Goal: Information Seeking & Learning: Learn about a topic

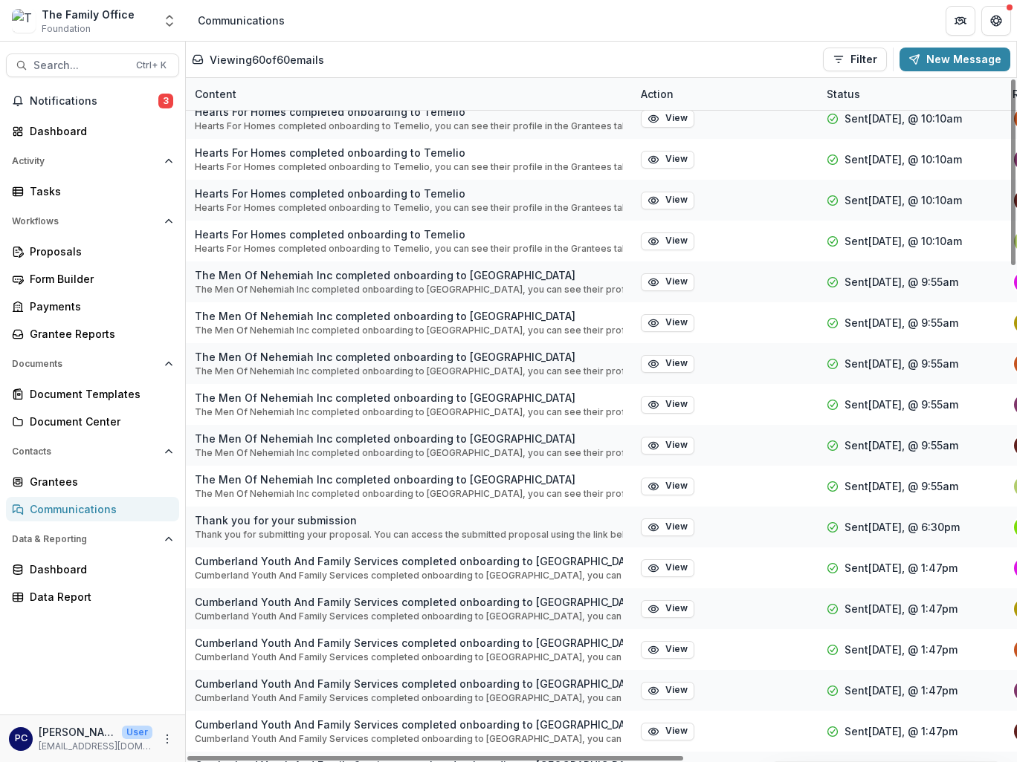
scroll to position [165, 0]
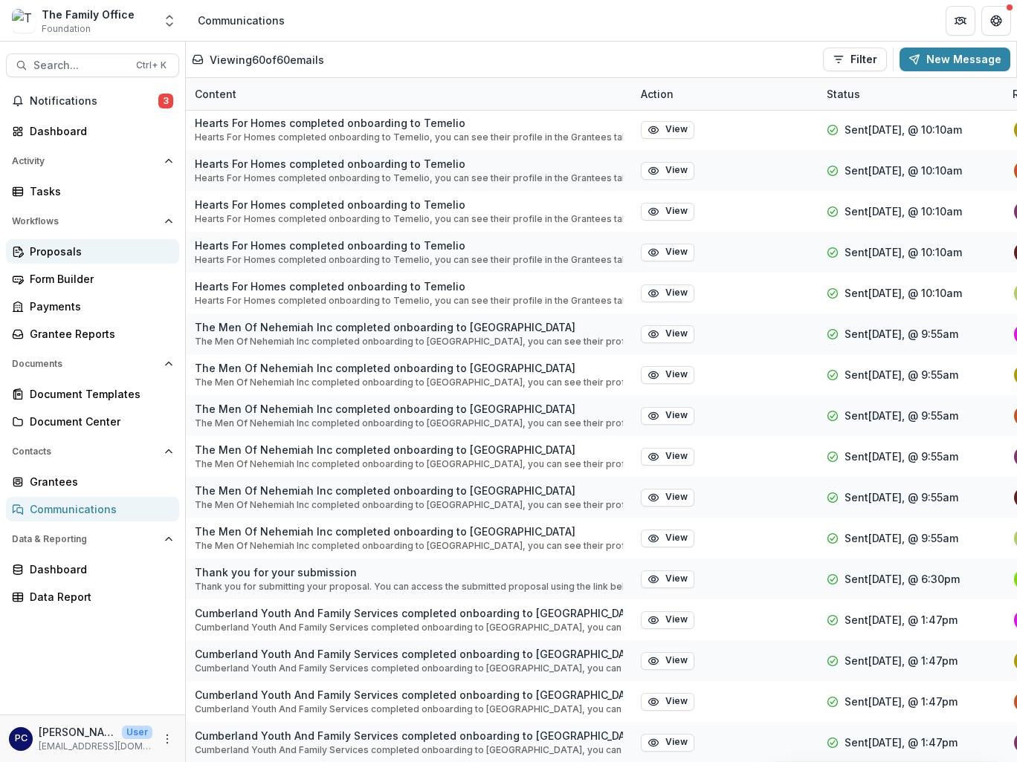
click at [85, 247] on div "Proposals" at bounding box center [98, 252] width 137 height 16
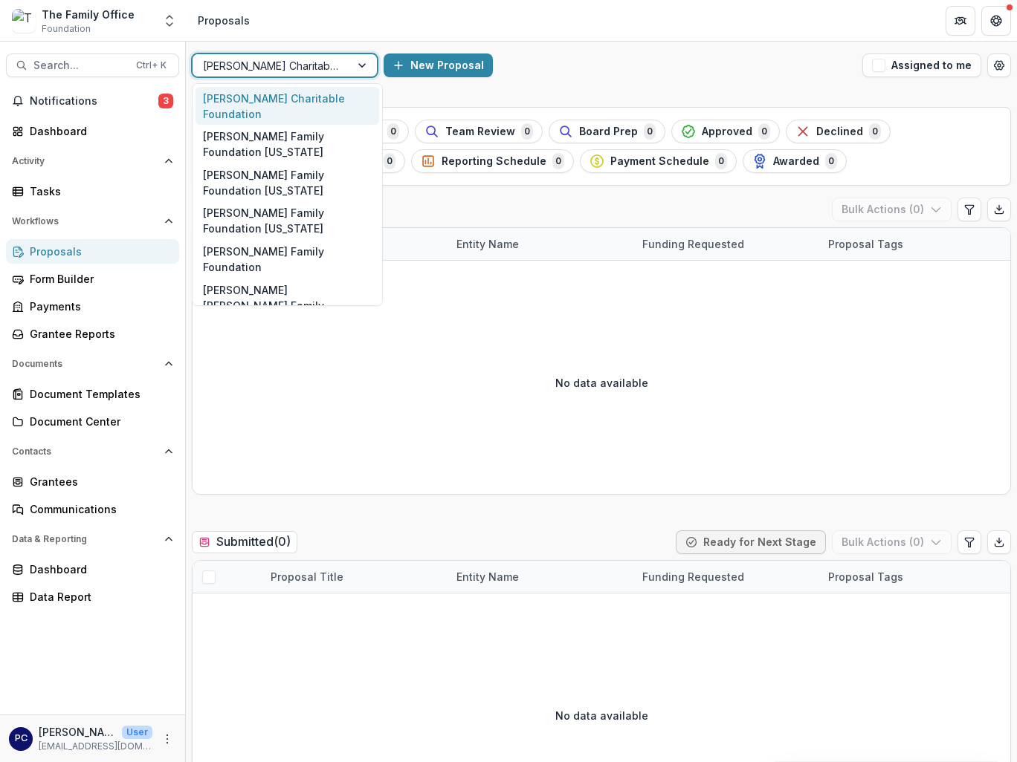
click at [333, 70] on div at bounding box center [271, 65] width 137 height 19
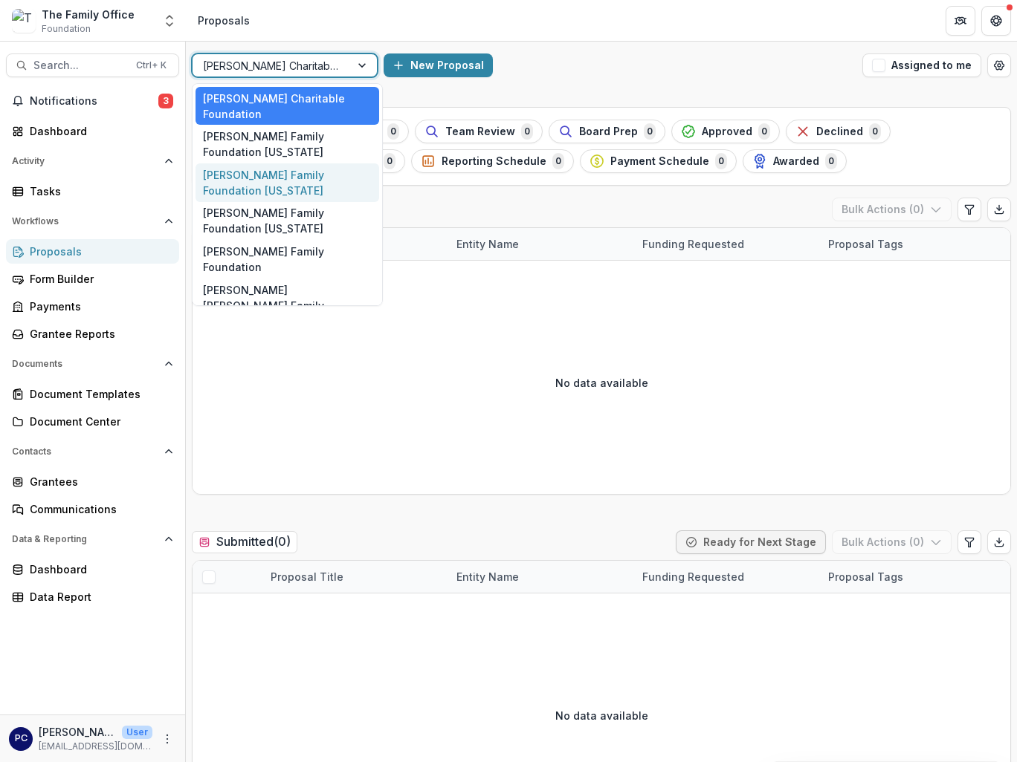
click at [299, 163] on div "[PERSON_NAME] Family Foundation [US_STATE]" at bounding box center [287, 182] width 184 height 39
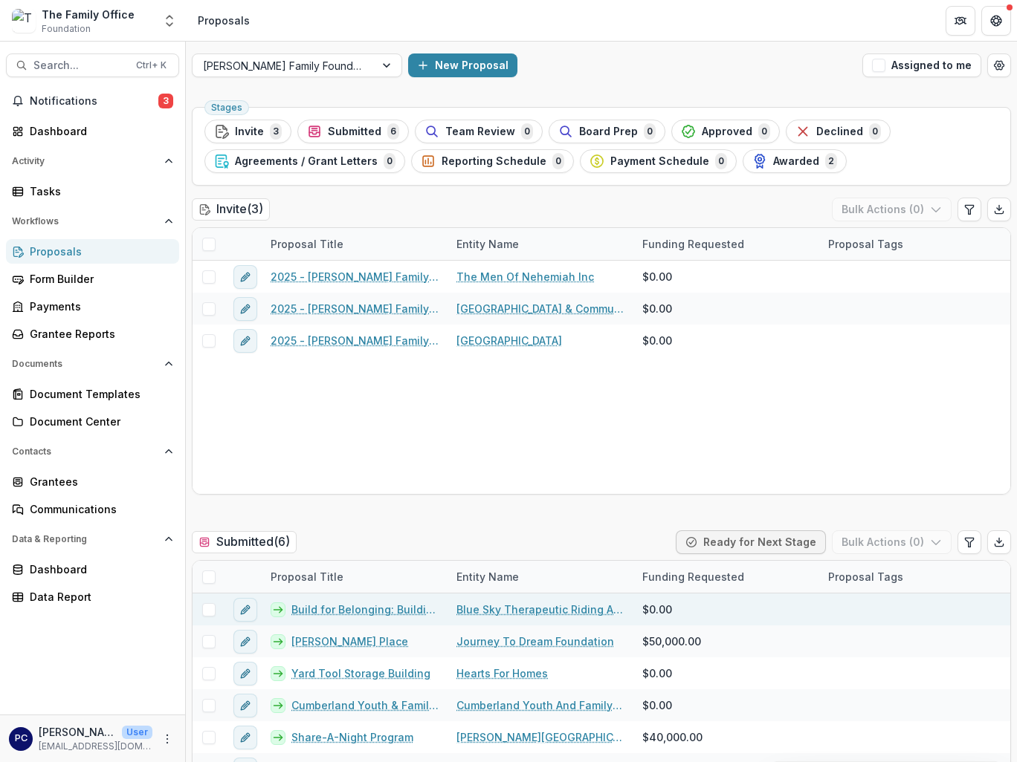
click at [500, 608] on link "Blue Sky Therapeutic Riding And Respite" at bounding box center [540, 610] width 168 height 16
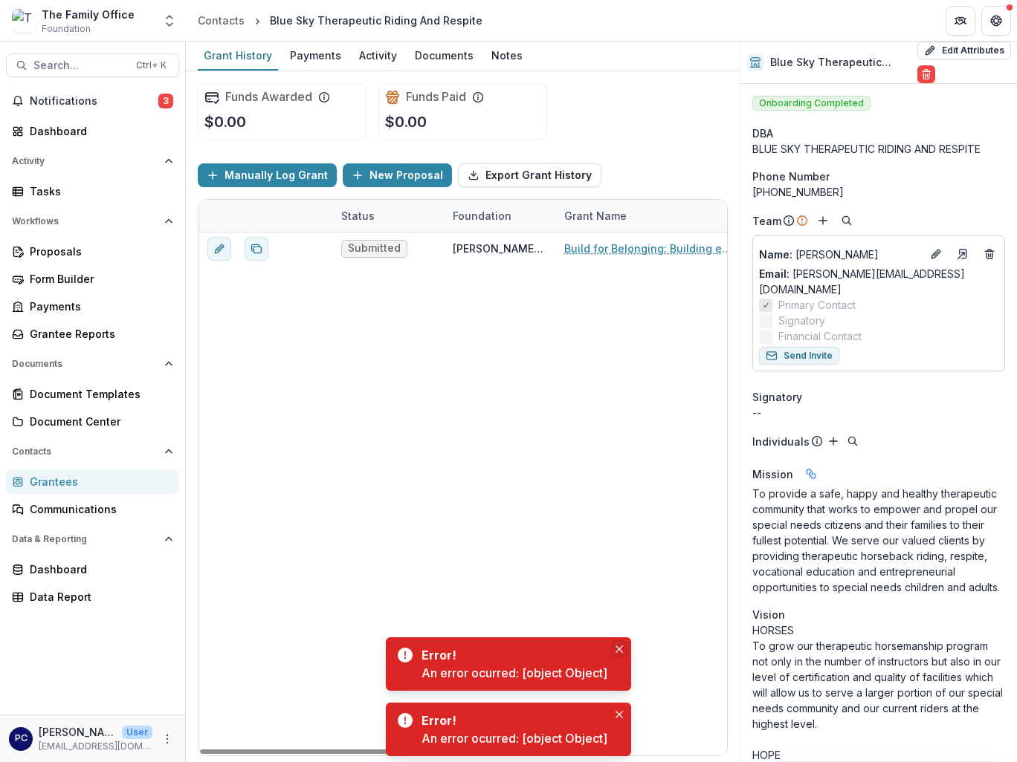
click at [618, 641] on button "Close" at bounding box center [619, 650] width 18 height 18
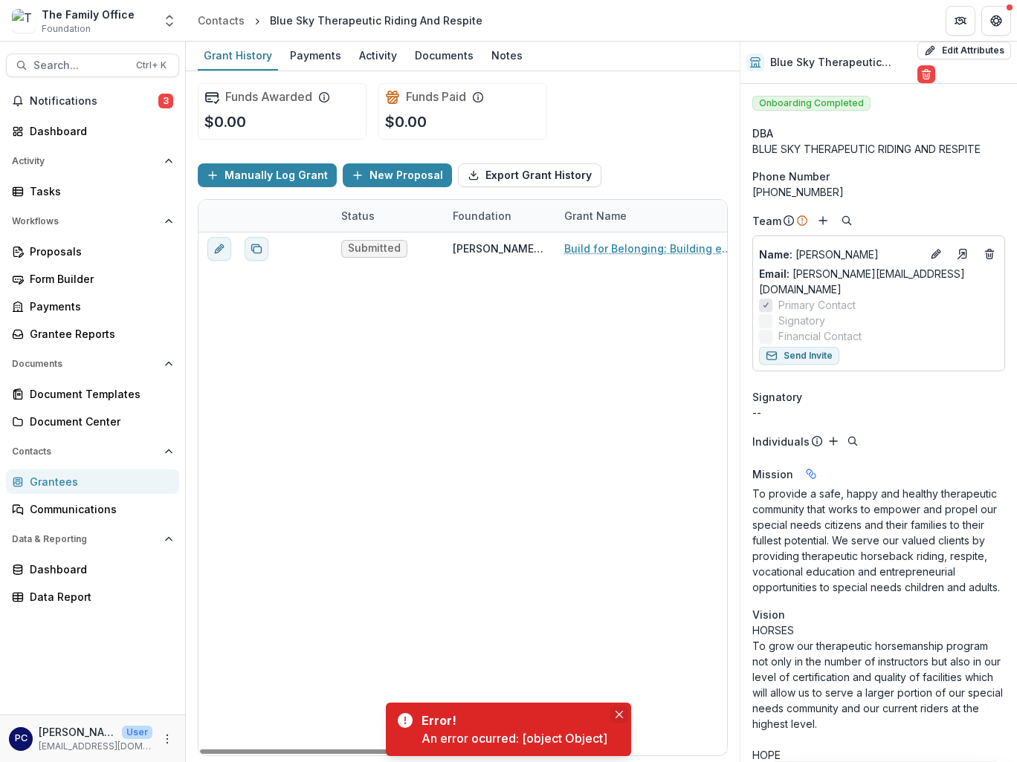
click at [619, 718] on icon "Close" at bounding box center [618, 714] width 7 height 7
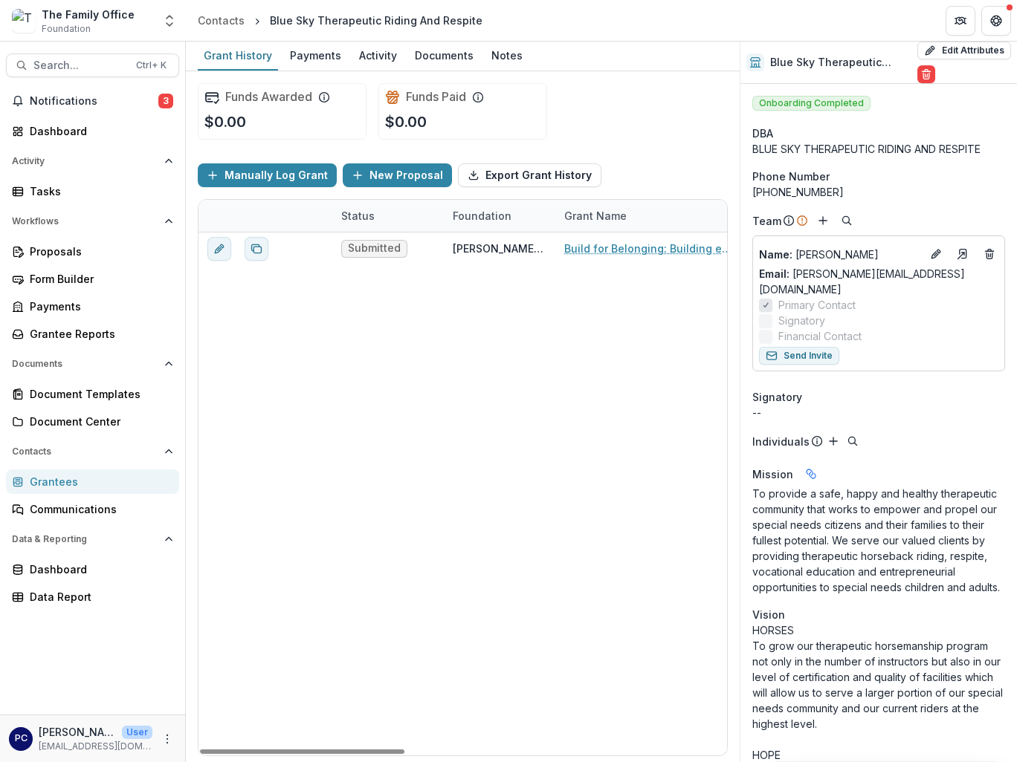
click at [845, 509] on p "To provide a safe, happy and healthy therapeutic community that works to empowe…" at bounding box center [878, 540] width 253 height 109
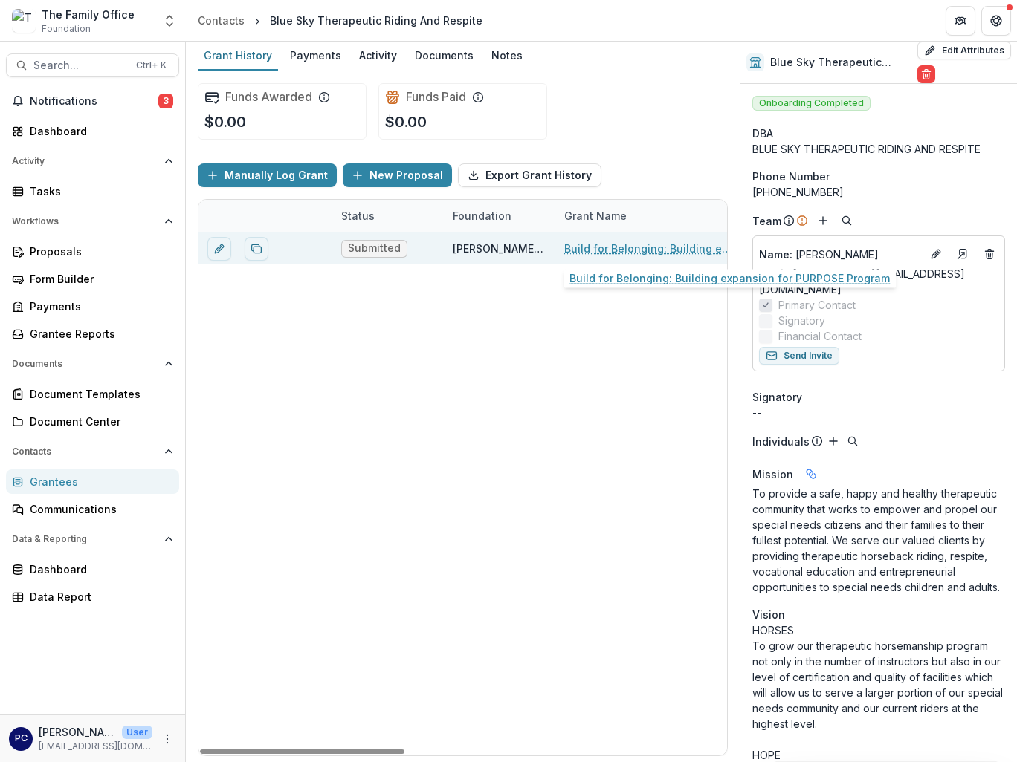
click at [626, 253] on link "Build for Belonging: Building expansion for PURPOSE Program" at bounding box center [648, 249] width 168 height 16
